Goal: Task Accomplishment & Management: Manage account settings

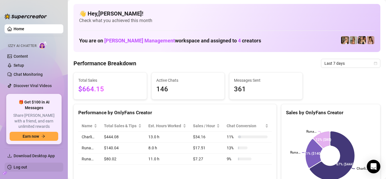
click at [27, 167] on link "Log out" at bounding box center [21, 167] width 14 height 5
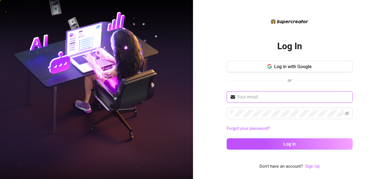
type input "[EMAIL_ADDRESS][DOMAIN_NAME]"
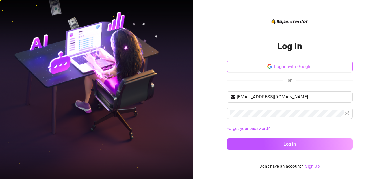
click at [272, 62] on button "Log in with Google" at bounding box center [290, 66] width 126 height 11
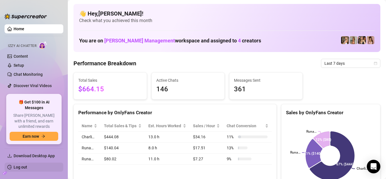
click at [27, 168] on link "Log out" at bounding box center [21, 167] width 14 height 5
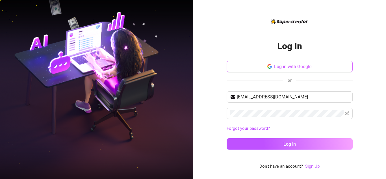
click at [249, 66] on button "Log in with Google" at bounding box center [290, 66] width 126 height 11
